Goal: Share content

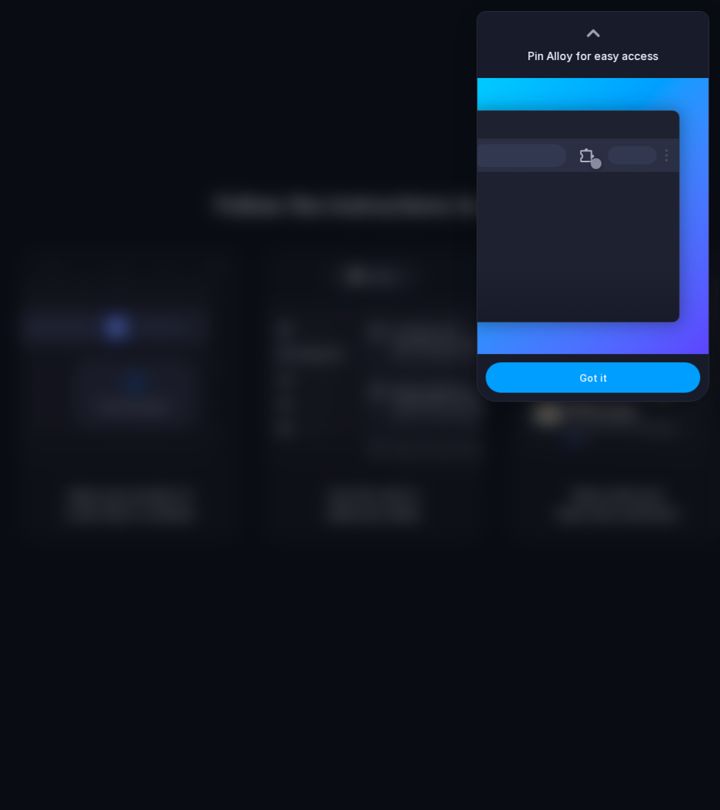
click at [589, 375] on span "Got it" at bounding box center [593, 377] width 28 height 14
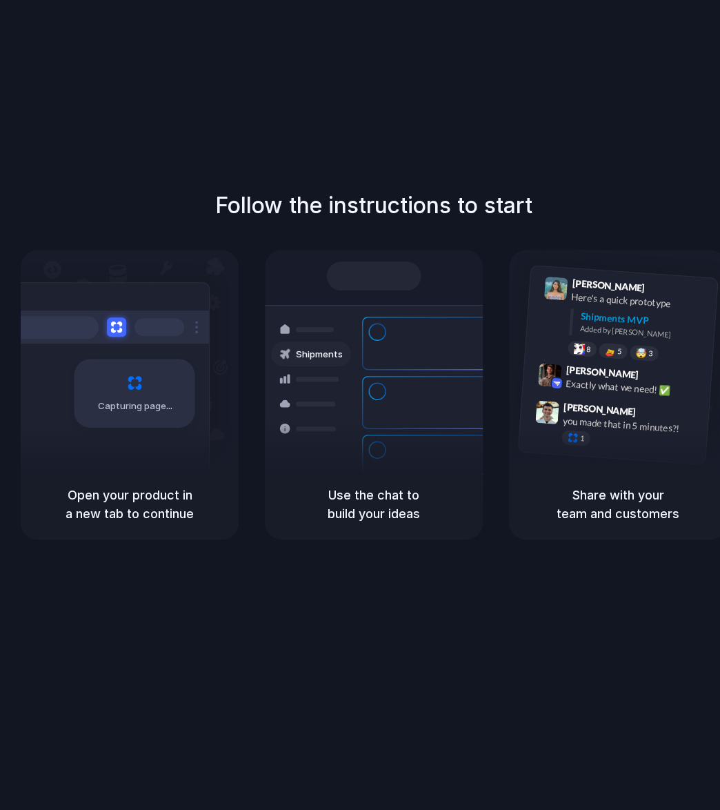
click at [360, 405] on div at bounding box center [360, 405] width 0 height 0
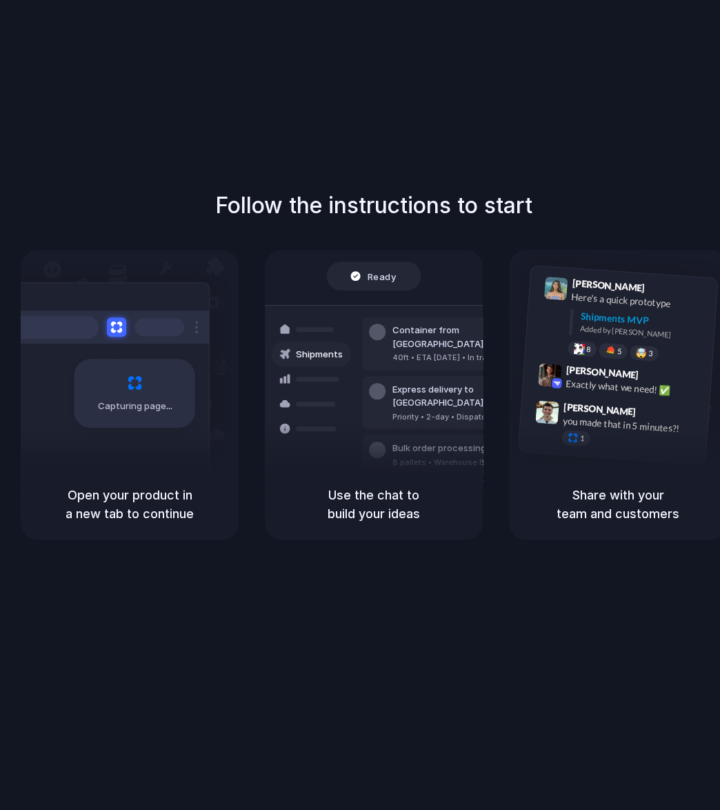
click at [349, 129] on div "Follow the instructions to start Capturing page Open your product in a new tab …" at bounding box center [374, 418] width 748 height 837
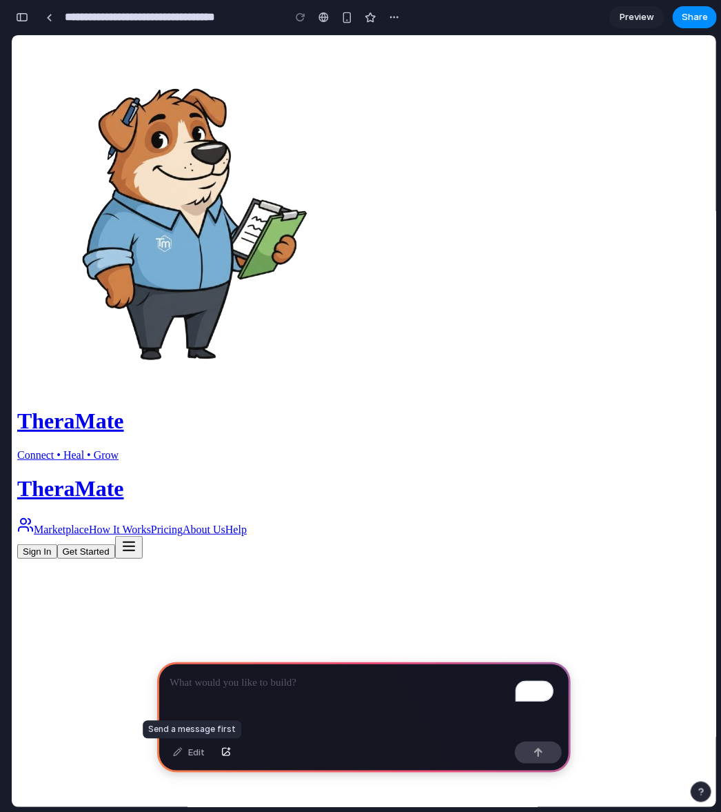
click at [198, 748] on div "Edit" at bounding box center [189, 753] width 46 height 22
click at [226, 702] on div "To enrich screen reader interactions, please activate Accessibility in Grammarl…" at bounding box center [364, 699] width 414 height 74
click at [690, 17] on span "Share" at bounding box center [695, 17] width 26 height 14
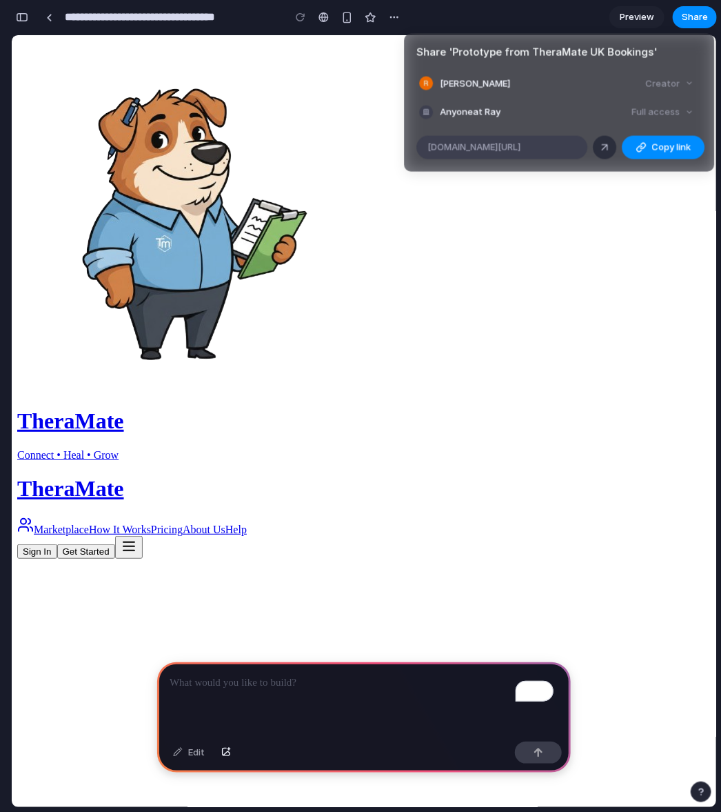
click at [521, 150] on span "[DOMAIN_NAME][URL]" at bounding box center [474, 147] width 93 height 14
click at [295, 105] on div "Share ' Prototype from TheraMate UK Bookings ' Ray Creator Anyone at Ray Full a…" at bounding box center [360, 406] width 721 height 812
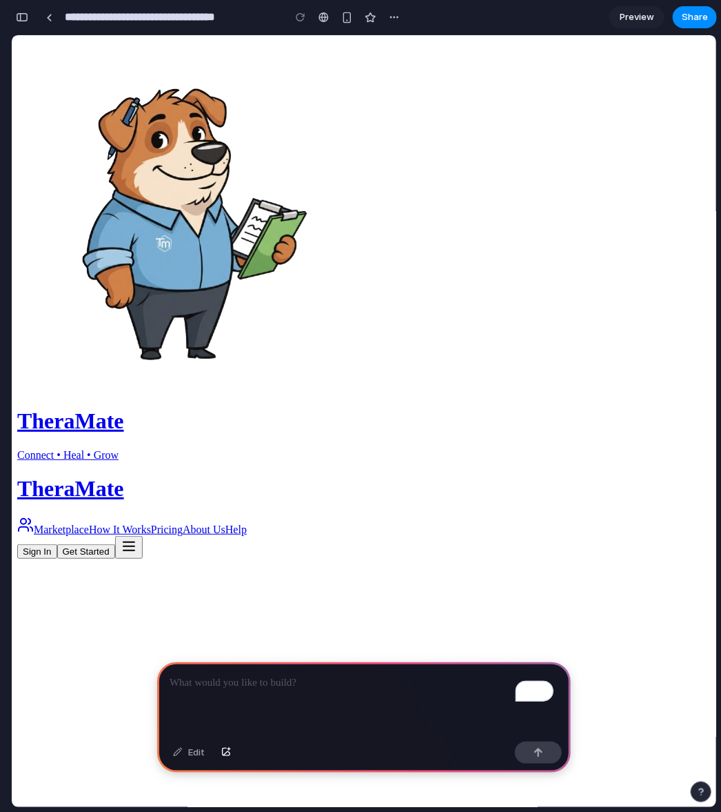
click at [24, 15] on div "button" at bounding box center [22, 17] width 12 height 10
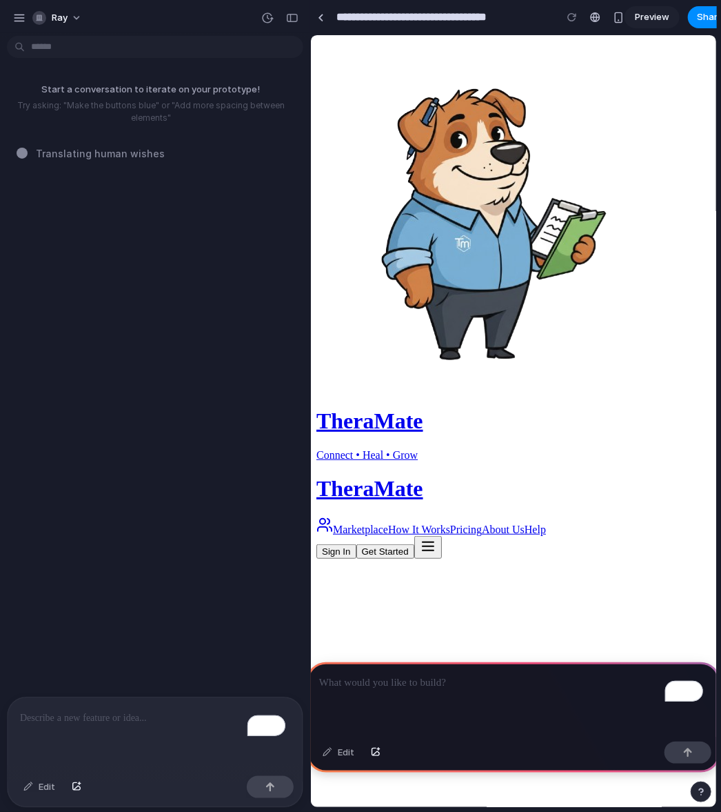
click at [144, 722] on div "To enrich screen reader interactions, please activate Accessibility in Grammarl…" at bounding box center [155, 733] width 295 height 73
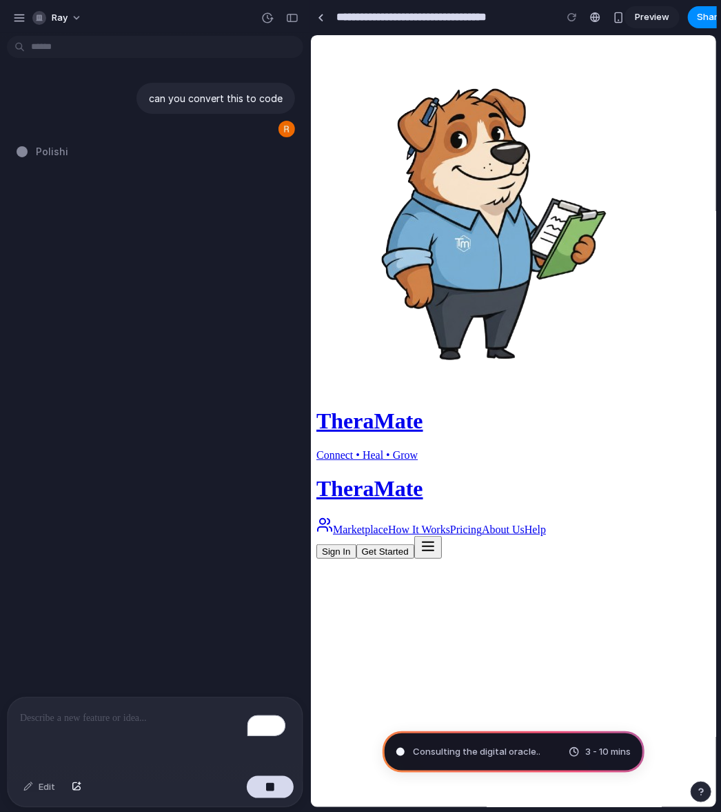
drag, startPoint x: 263, startPoint y: 2, endPoint x: 175, endPoint y: 236, distance: 250.2
click at [175, 237] on div "can you convert this to code Polishi" at bounding box center [151, 368] width 302 height 655
type input "**********"
